Goal: Navigation & Orientation: Find specific page/section

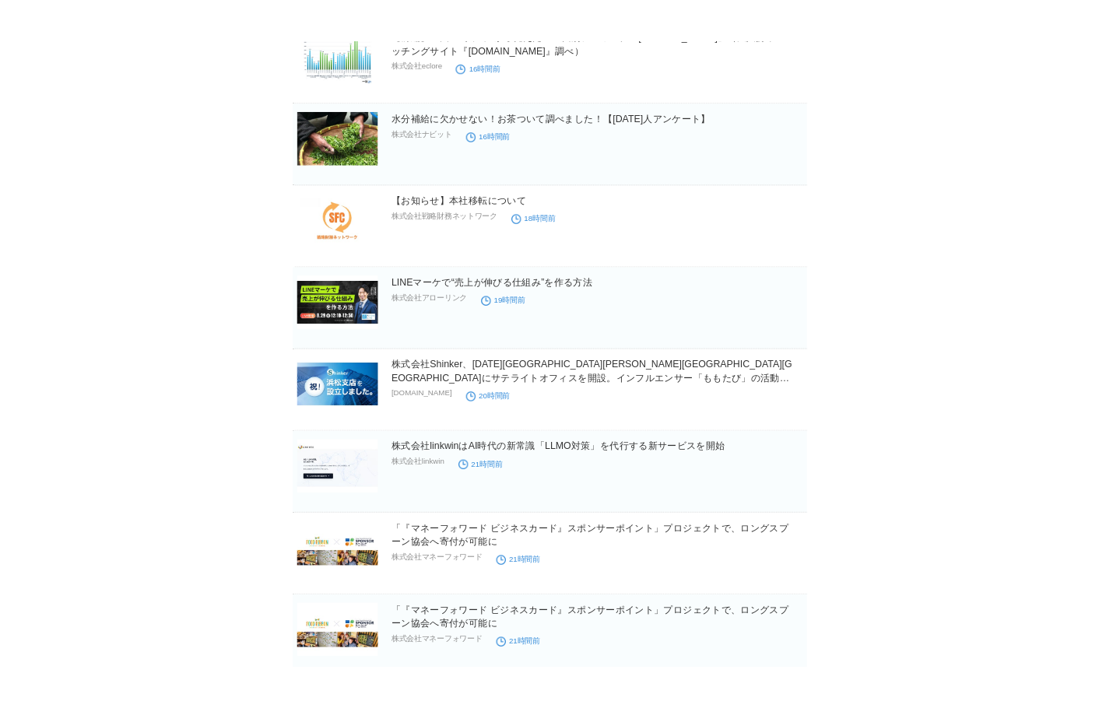
scroll to position [3849, 0]
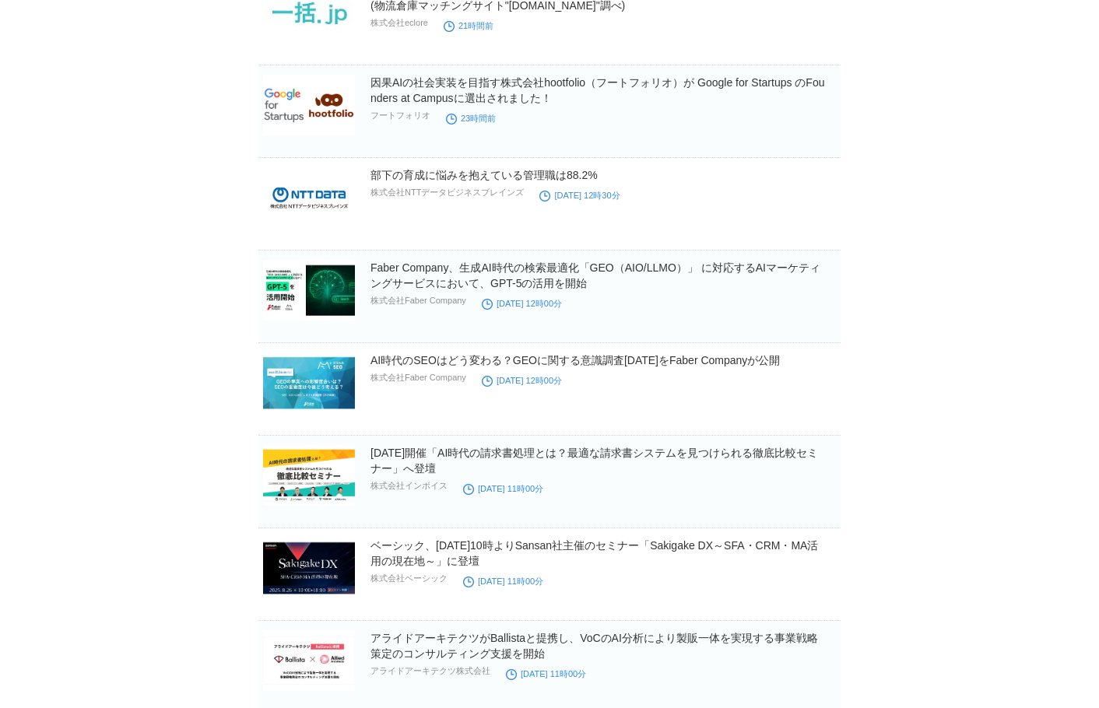
scroll to position [4082, 0]
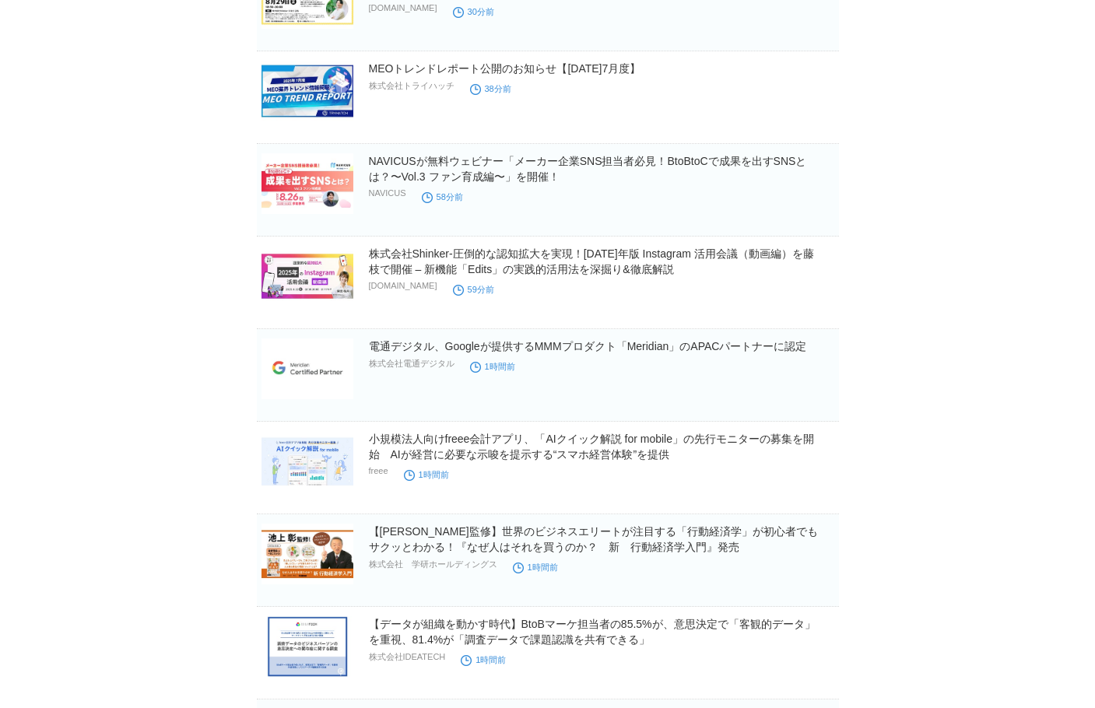
scroll to position [0, 0]
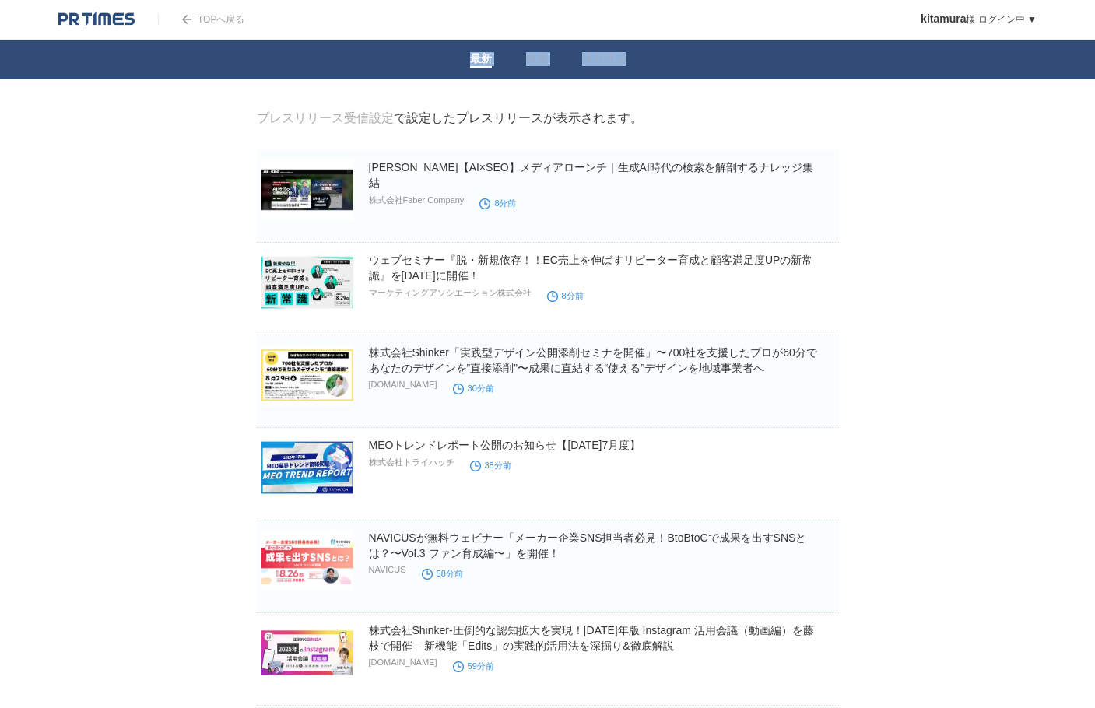
drag, startPoint x: 334, startPoint y: 58, endPoint x: 761, endPoint y: 90, distance: 428.5
click at [768, 59] on nav "最新 検索 保存済み" at bounding box center [547, 59] width 1095 height 39
click at [719, 118] on div "プレスリリース受信設定 で設定したプレスリリースが表示されます。" at bounding box center [548, 119] width 582 height 16
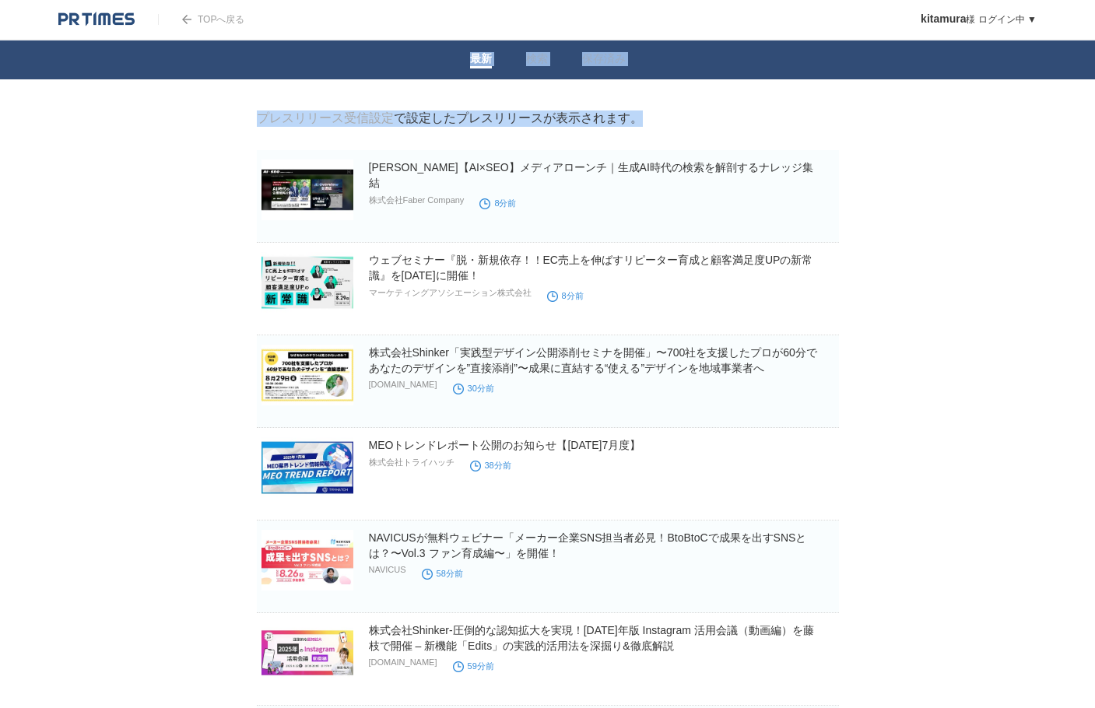
drag, startPoint x: 729, startPoint y: 121, endPoint x: 459, endPoint y: 52, distance: 277.9
drag, startPoint x: 208, startPoint y: 125, endPoint x: 199, endPoint y: 139, distance: 16.4
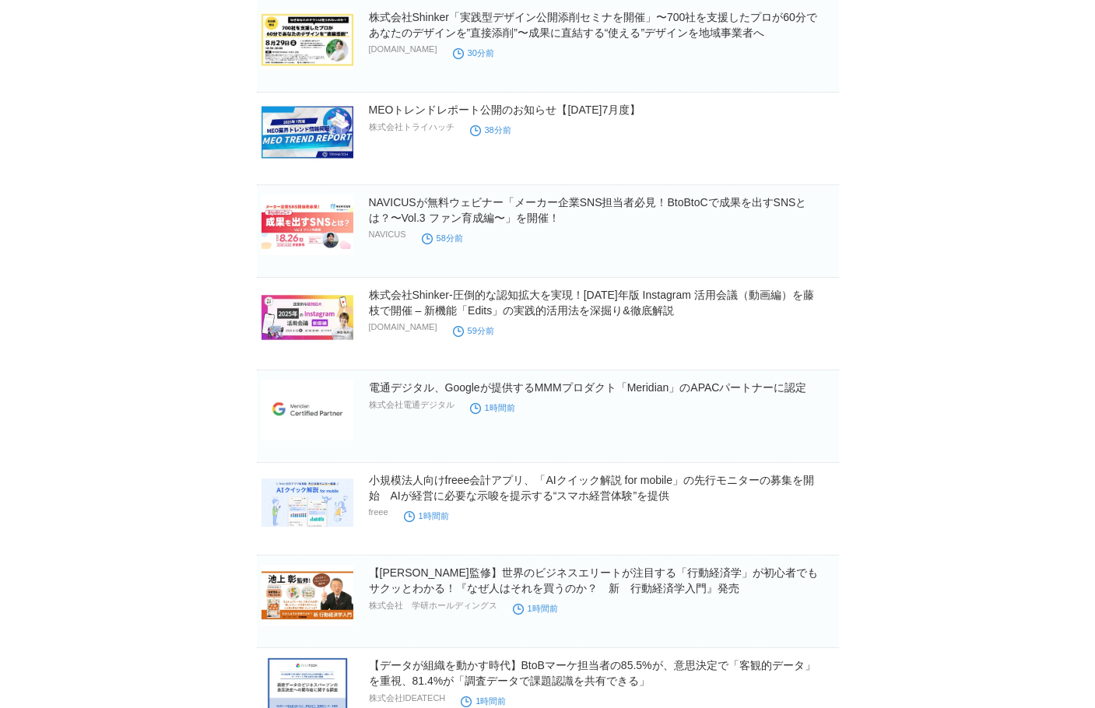
scroll to position [389, 0]
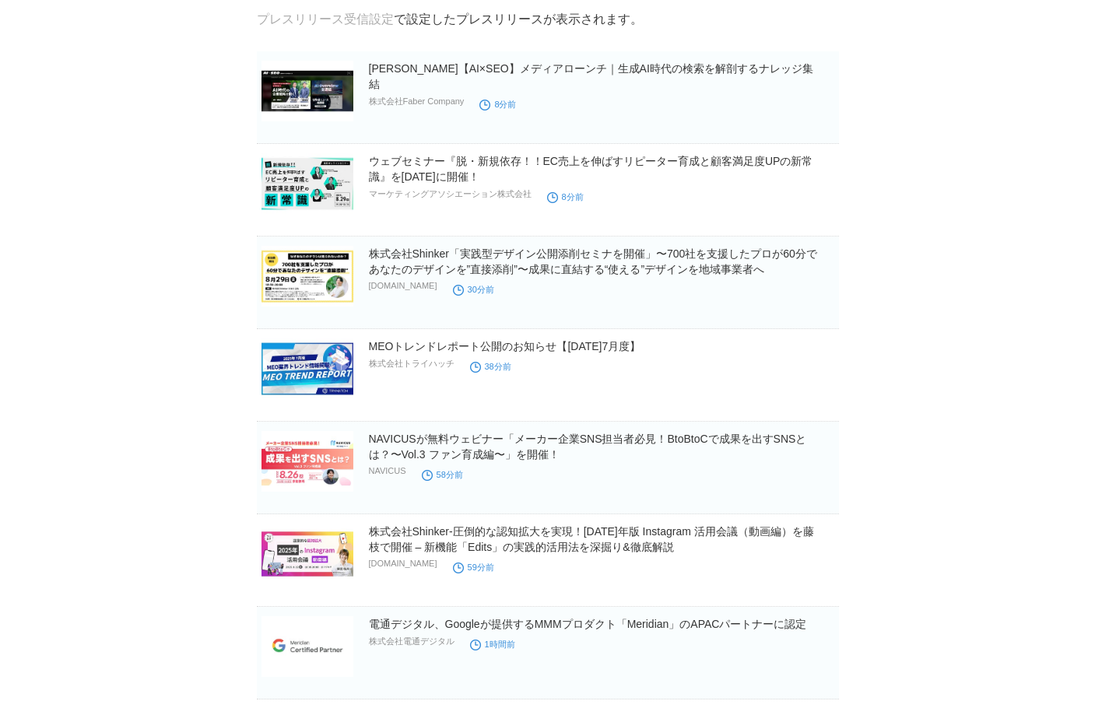
scroll to position [234, 0]
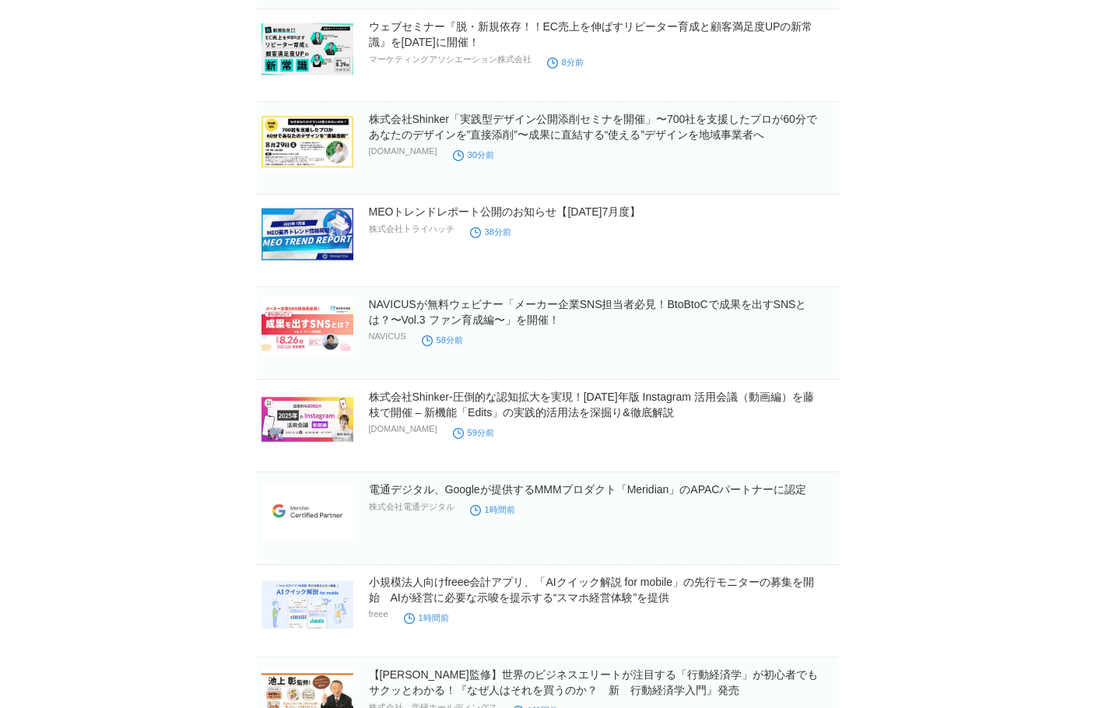
drag, startPoint x: 999, startPoint y: 188, endPoint x: 1014, endPoint y: 189, distance: 14.8
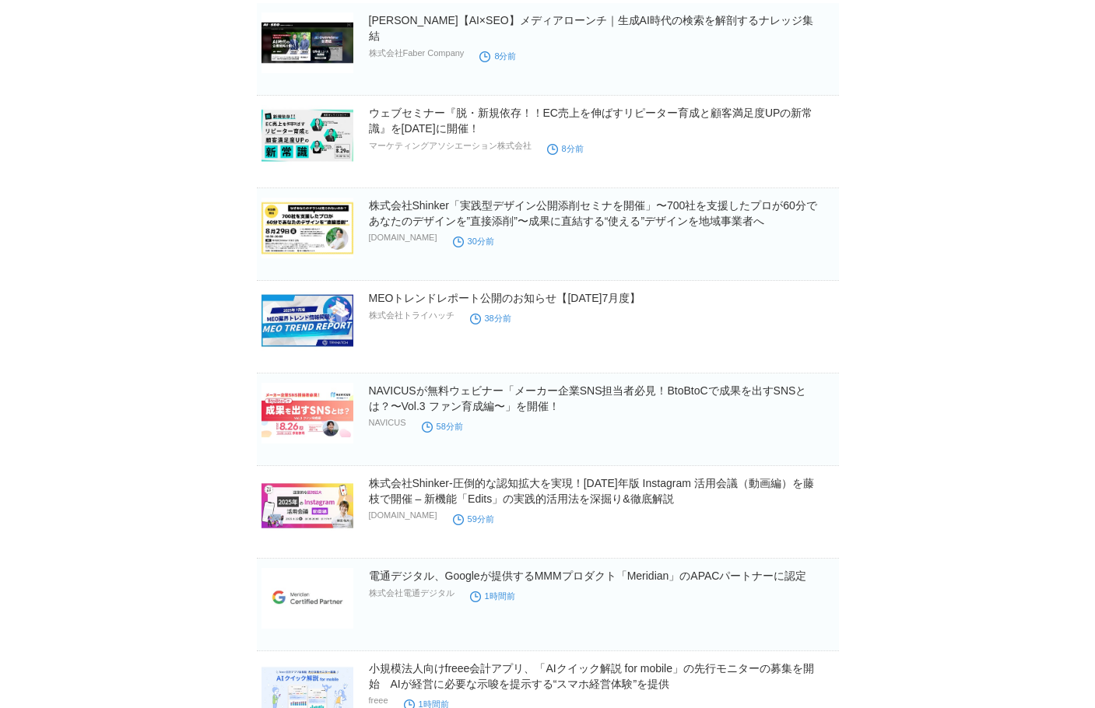
scroll to position [0, 0]
